Goal: Task Accomplishment & Management: Manage account settings

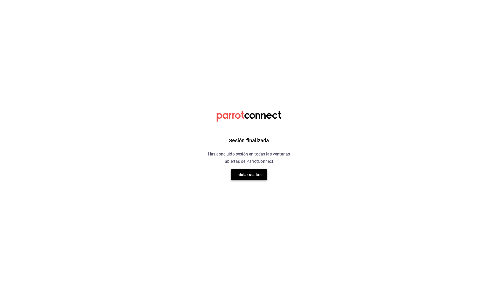
click at [245, 176] on button "Iniciar sesión" at bounding box center [249, 174] width 36 height 11
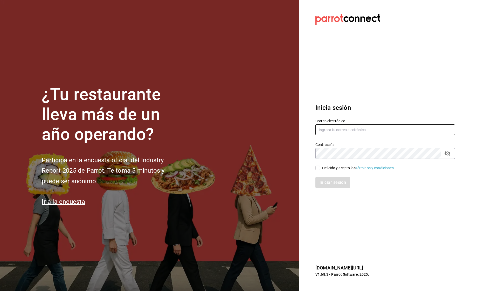
type input "[EMAIL_ADDRESS][DOMAIN_NAME]"
click at [319, 167] on input "He leído y acepto los Términos y condiciones." at bounding box center [317, 167] width 5 height 5
checkbox input "true"
click at [322, 179] on button "Iniciar sesión" at bounding box center [332, 182] width 35 height 11
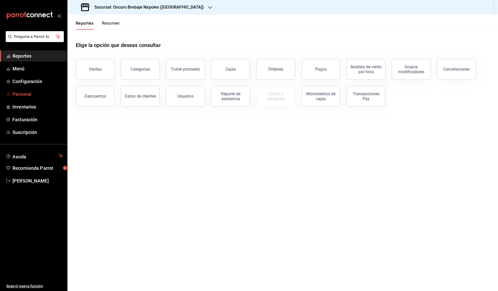
click at [27, 92] on span "Personal" at bounding box center [37, 93] width 51 height 7
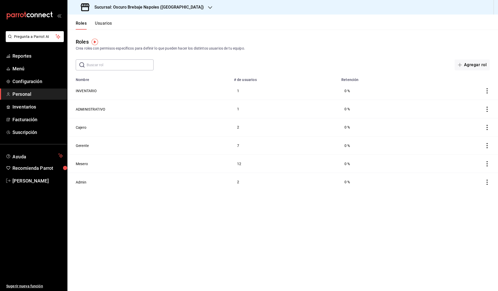
click at [102, 19] on div "Roles Usuarios" at bounding box center [89, 22] width 45 height 15
click at [102, 24] on button "Usuarios" at bounding box center [103, 25] width 17 height 9
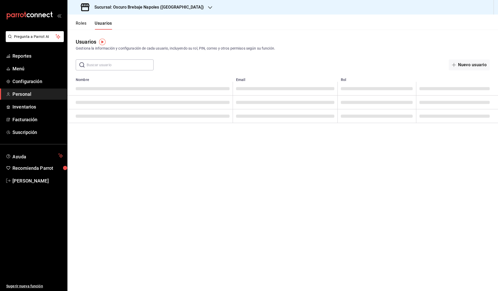
click at [103, 62] on input "text" at bounding box center [120, 65] width 67 height 10
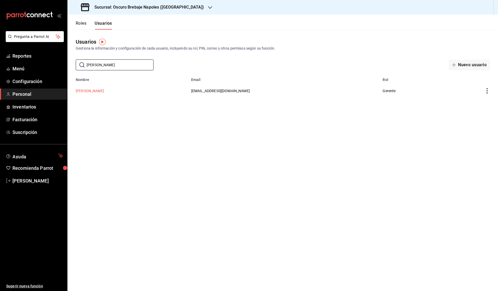
type input "joel"
click at [89, 89] on button "Eduardo Joel Pacheco Ramirez" at bounding box center [90, 90] width 28 height 5
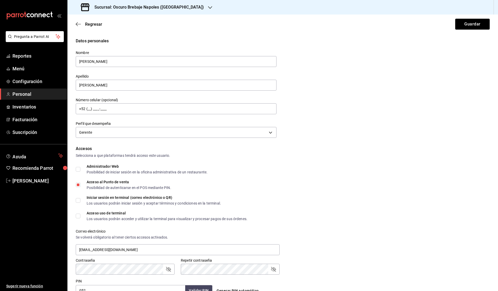
scroll to position [109, 0]
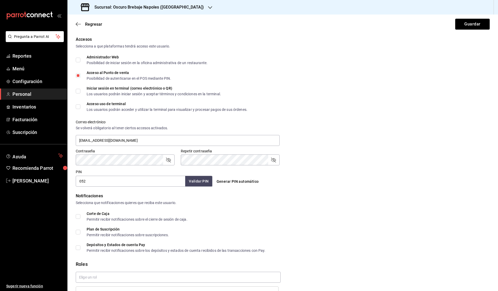
click at [127, 180] on input "052" at bounding box center [130, 181] width 109 height 11
